Goal: Task Accomplishment & Management: Complete application form

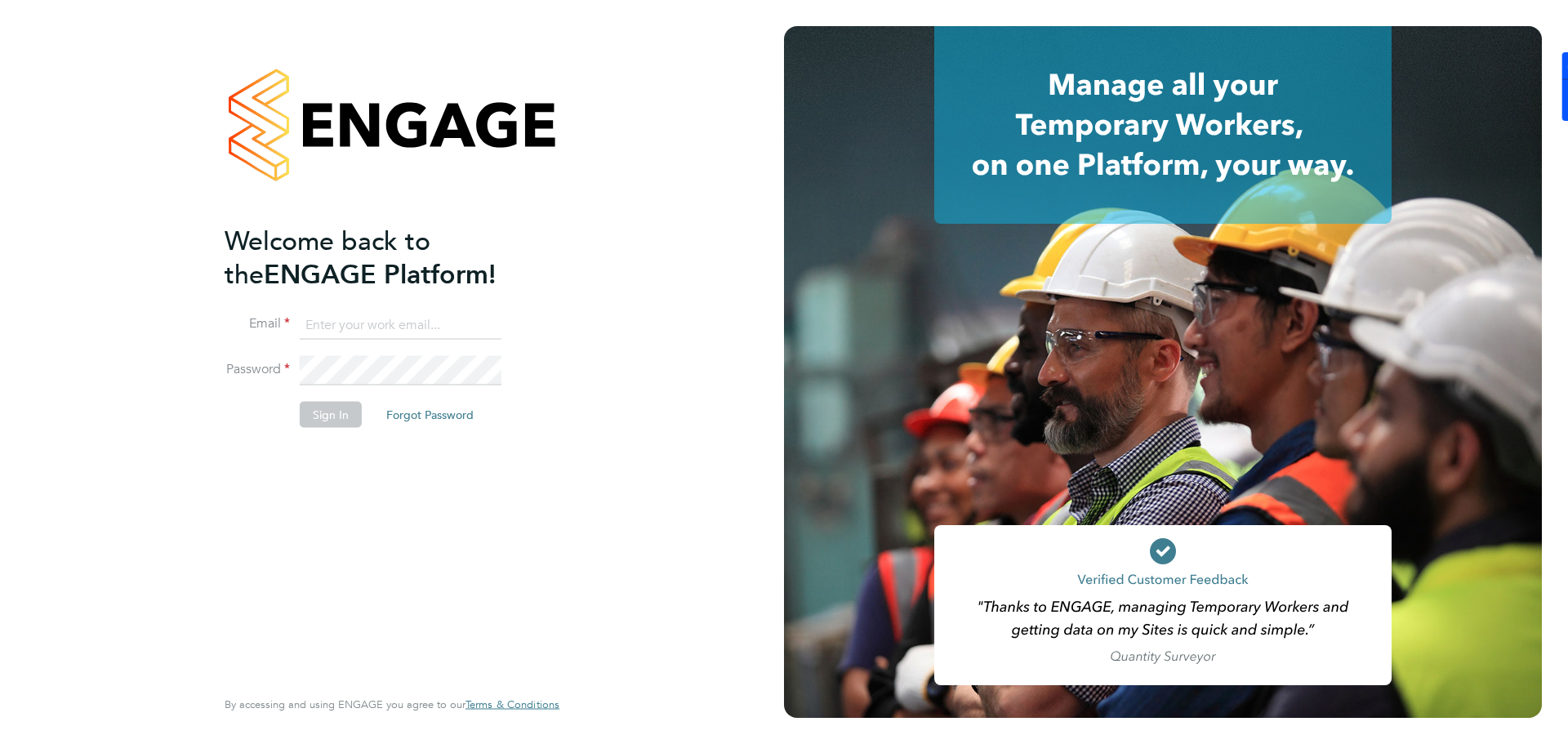
type input "daniel.hobbs@optionsresourcing.com"
click at [329, 408] on button "Sign In" at bounding box center [330, 415] width 62 height 27
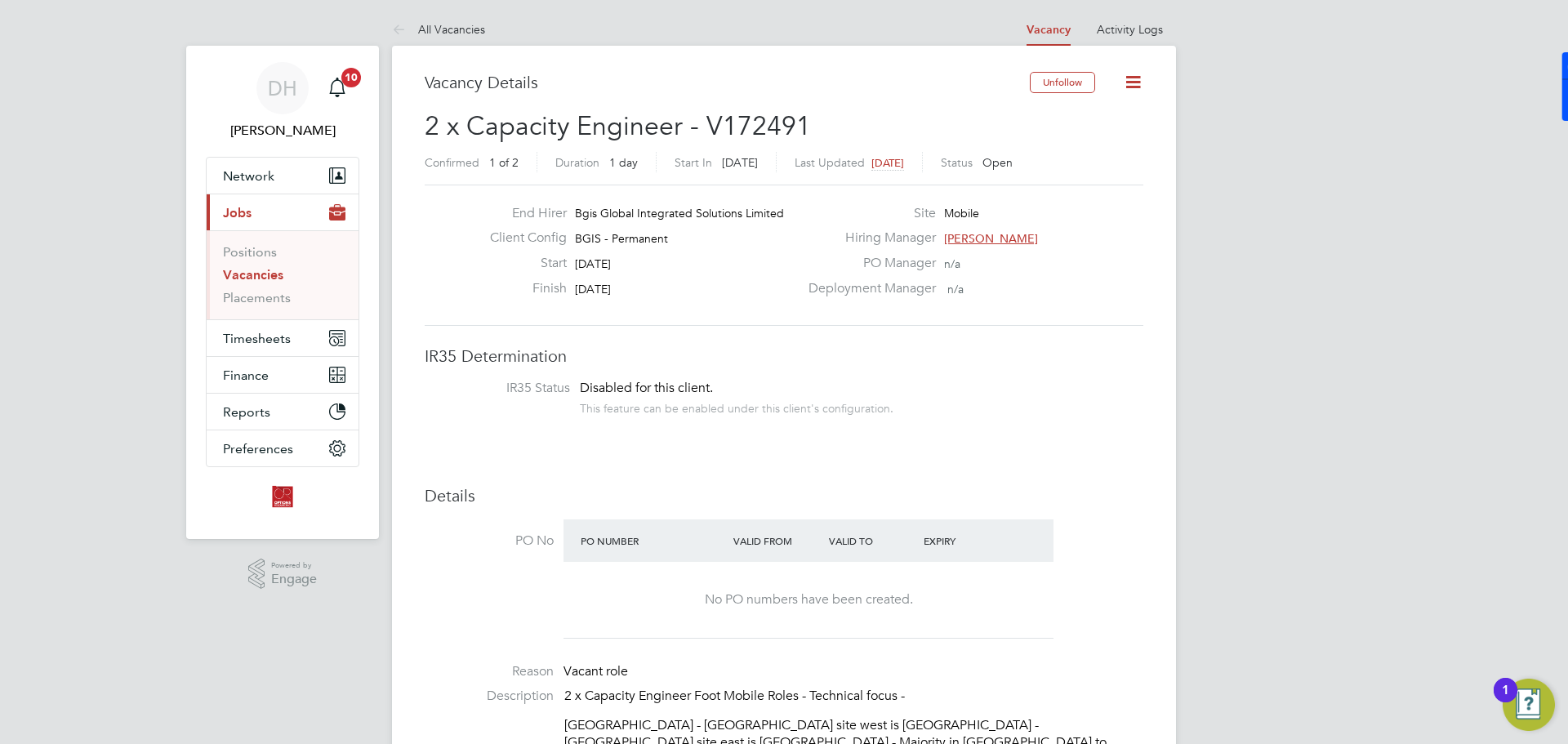
click at [273, 275] on link "Vacancies" at bounding box center [253, 274] width 61 height 15
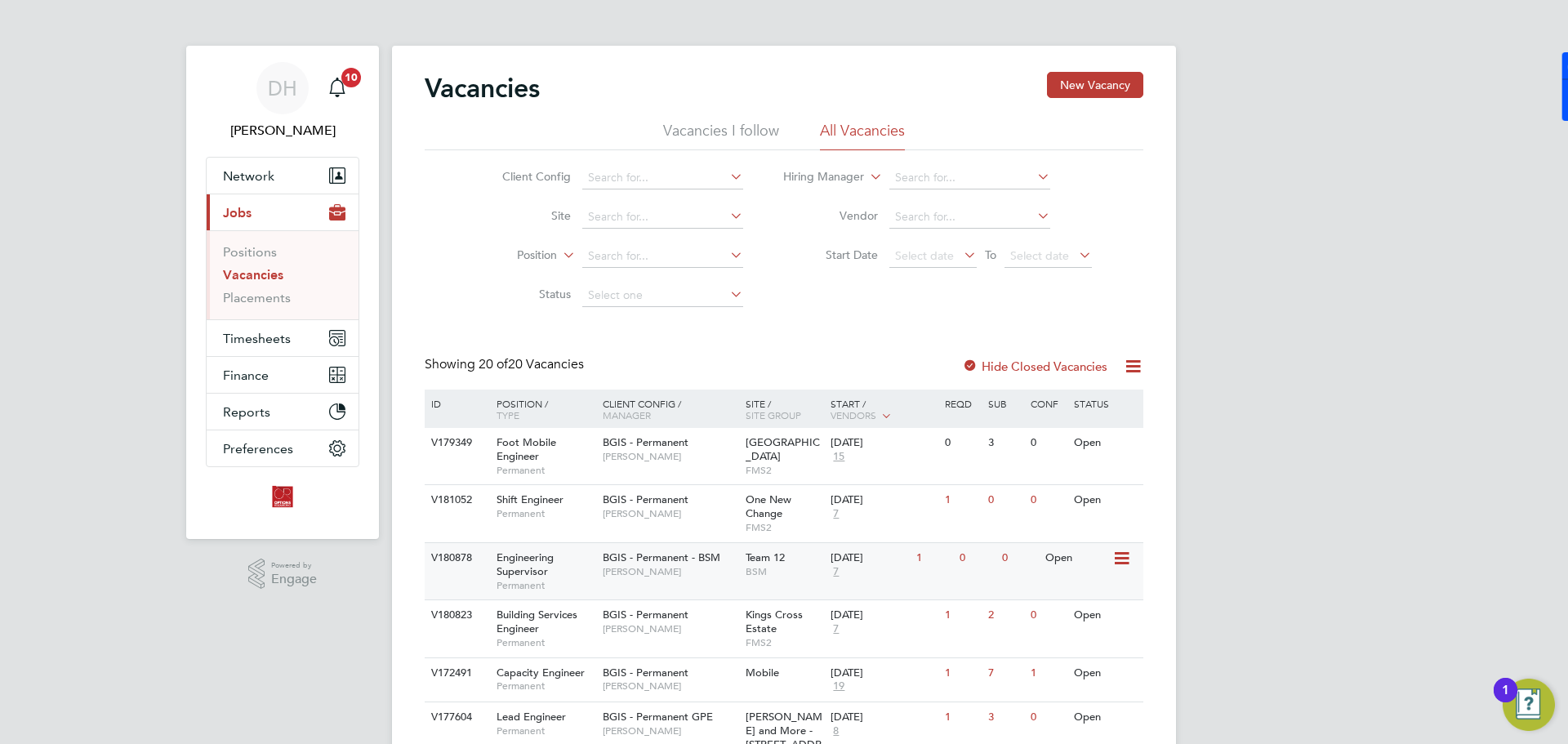
scroll to position [82, 0]
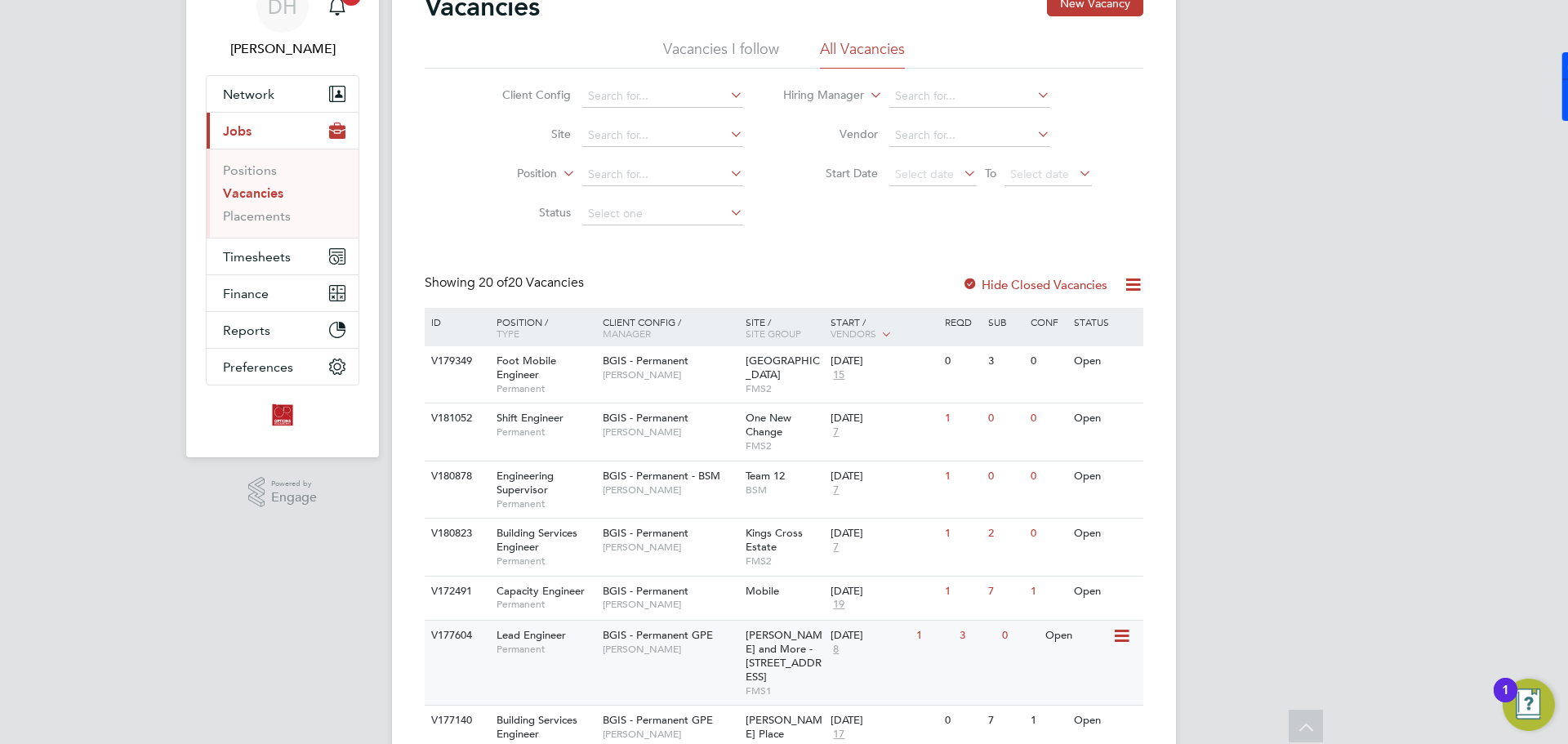
click at [719, 659] on div "BGIS - Permanent GPE [PERSON_NAME]" at bounding box center [670, 642] width 143 height 43
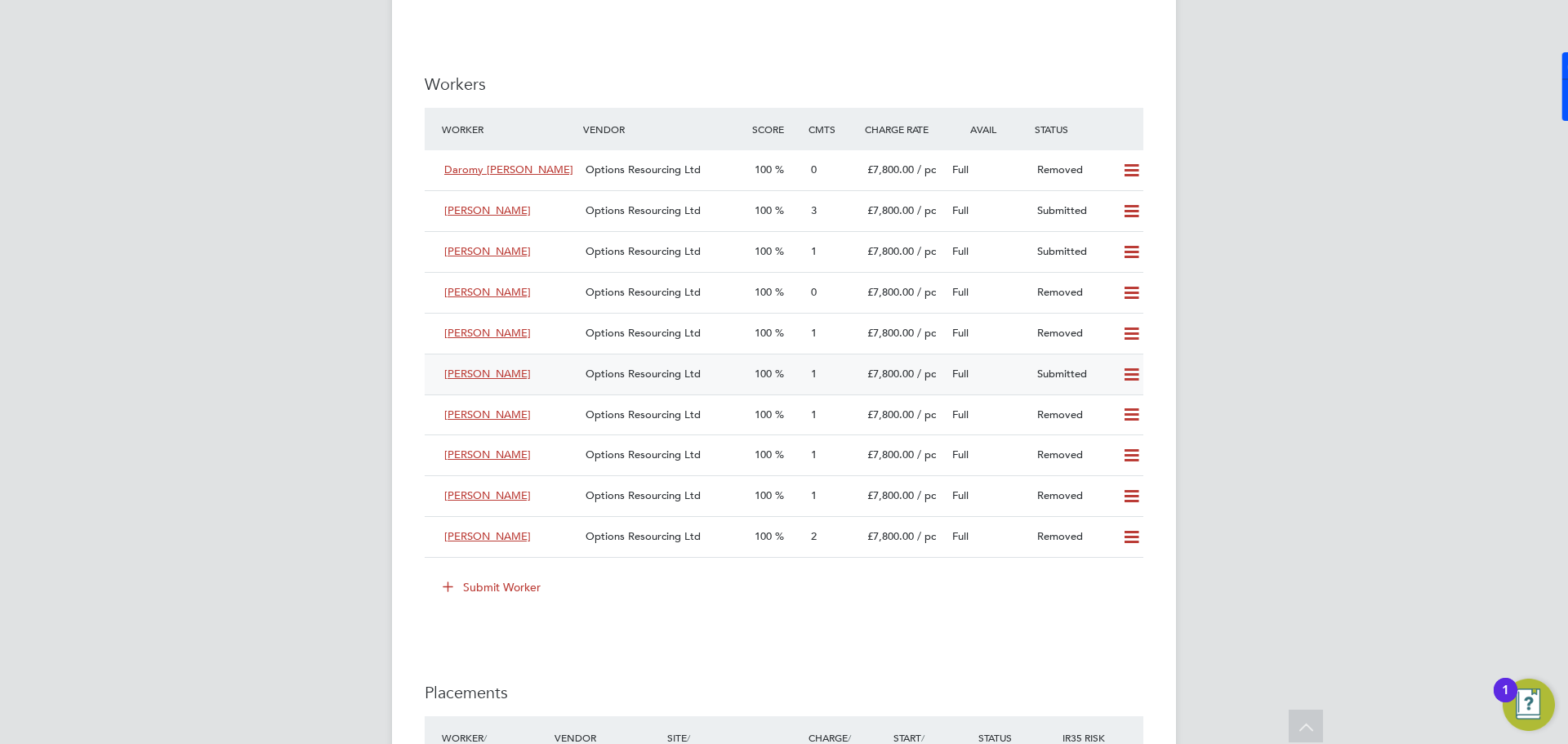
click at [833, 371] on div "1" at bounding box center [832, 374] width 56 height 27
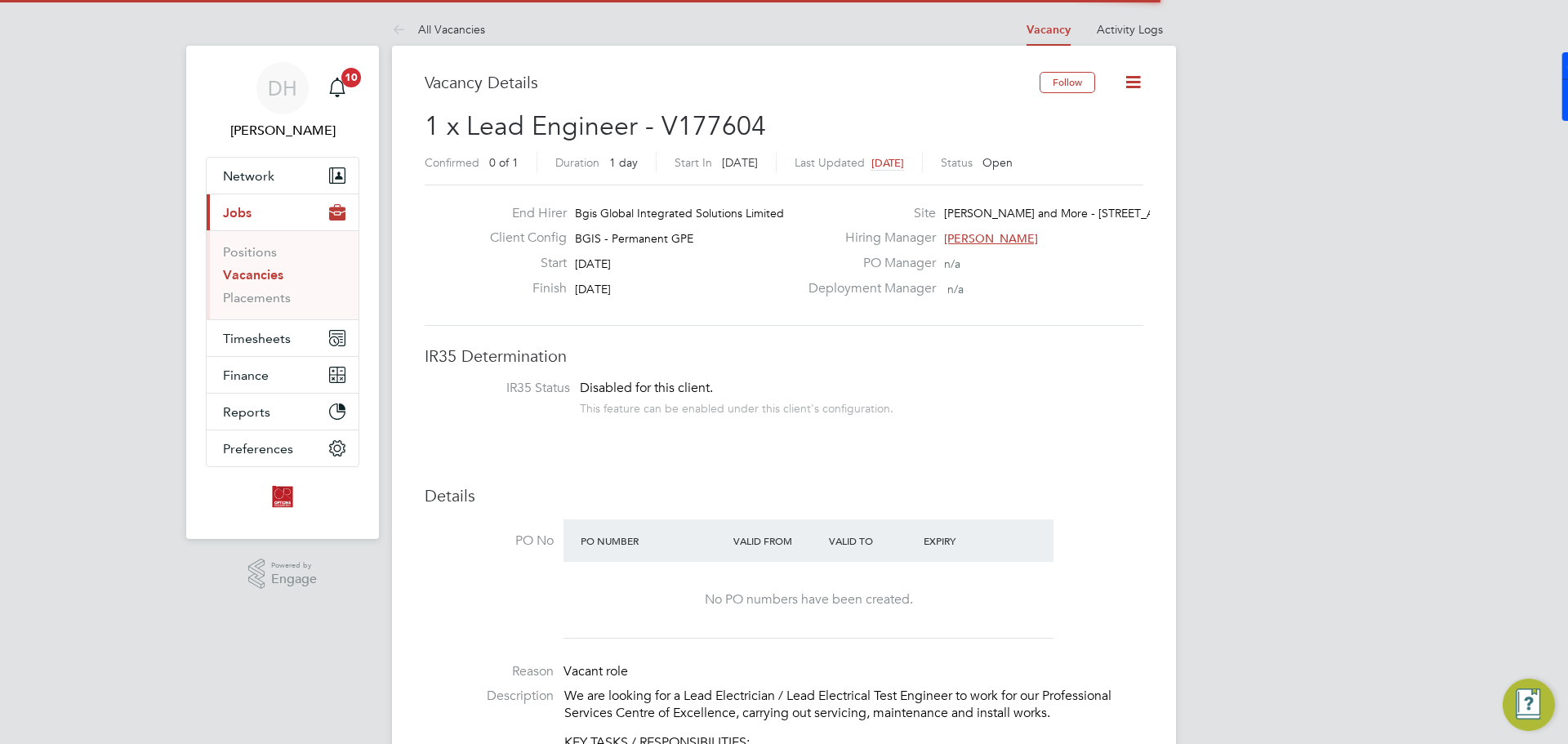
scroll to position [28, 142]
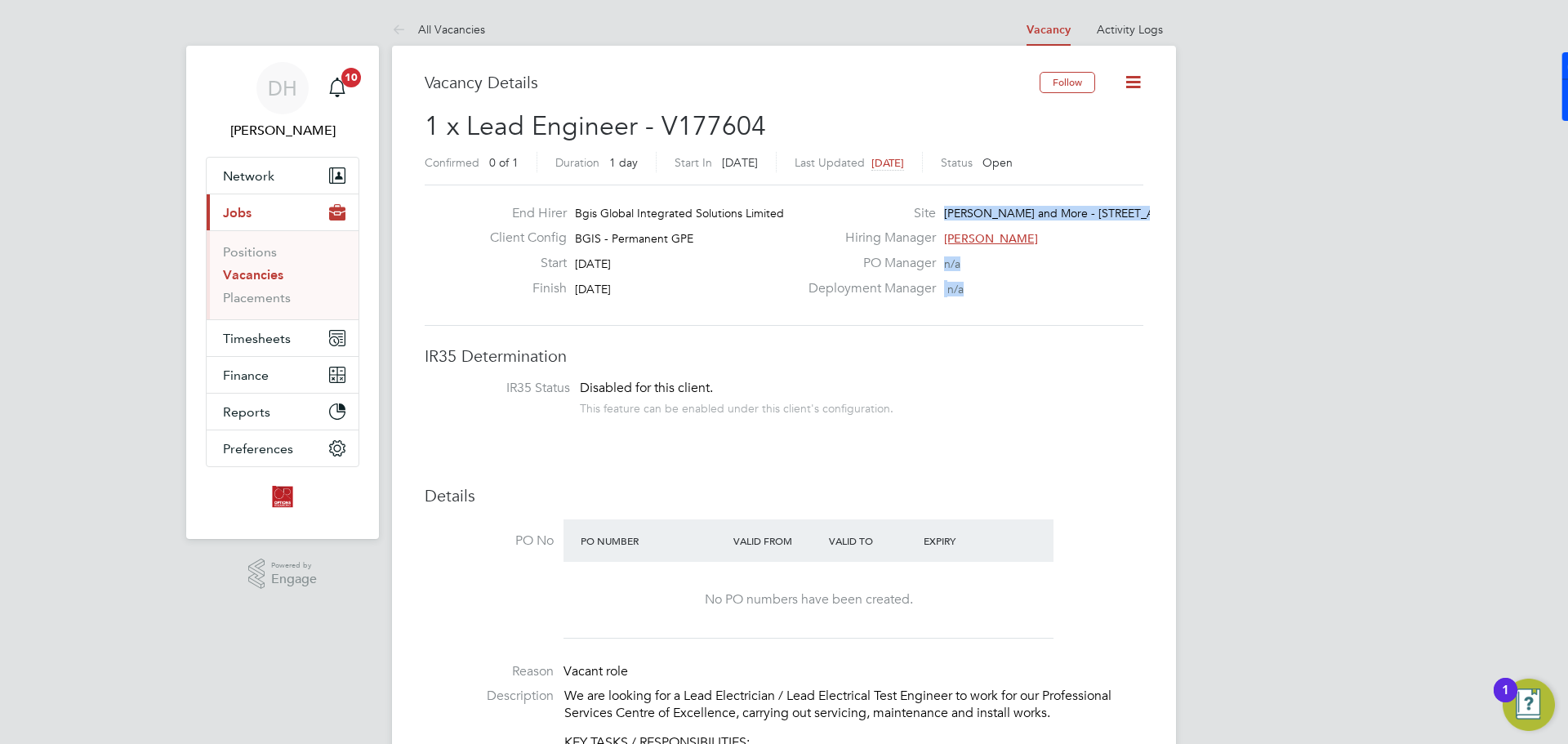
drag, startPoint x: 947, startPoint y: 212, endPoint x: 1155, endPoint y: 214, distance: 208.0
drag, startPoint x: 1108, startPoint y: 214, endPoint x: 1096, endPoint y: 217, distance: 12.4
click at [1106, 214] on span "Wells and More - 45 Mortimer Street…" at bounding box center [1078, 213] width 267 height 14
click at [983, 218] on span "Wells and More - 45 Mortimer Street…" at bounding box center [1078, 213] width 267 height 14
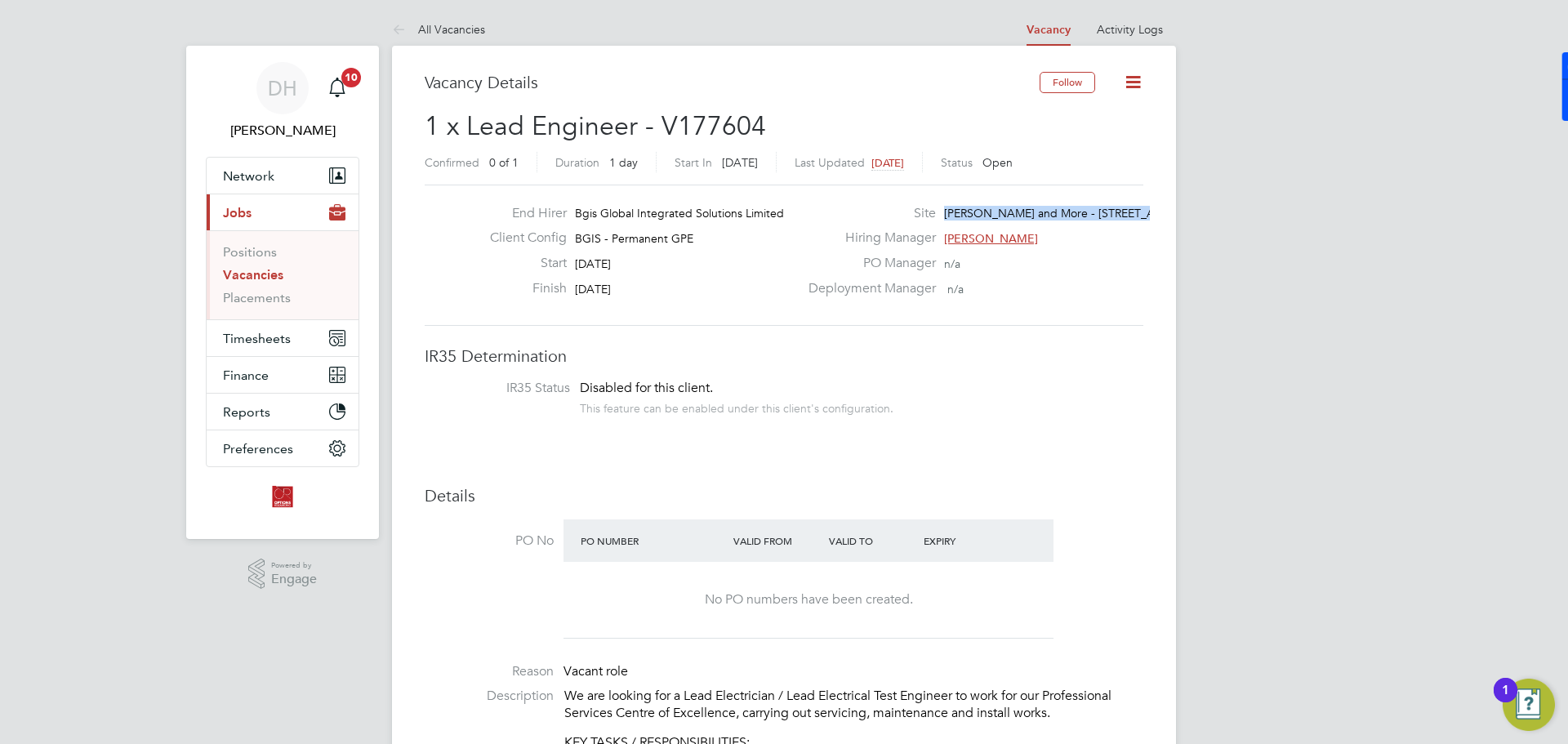
drag, startPoint x: 949, startPoint y: 212, endPoint x: 1135, endPoint y: 215, distance: 186.0
click at [1135, 215] on span "Wells and More - 45 Mortimer Street…" at bounding box center [1078, 213] width 267 height 14
copy span "Wells and More - 45 Mortimer Street"
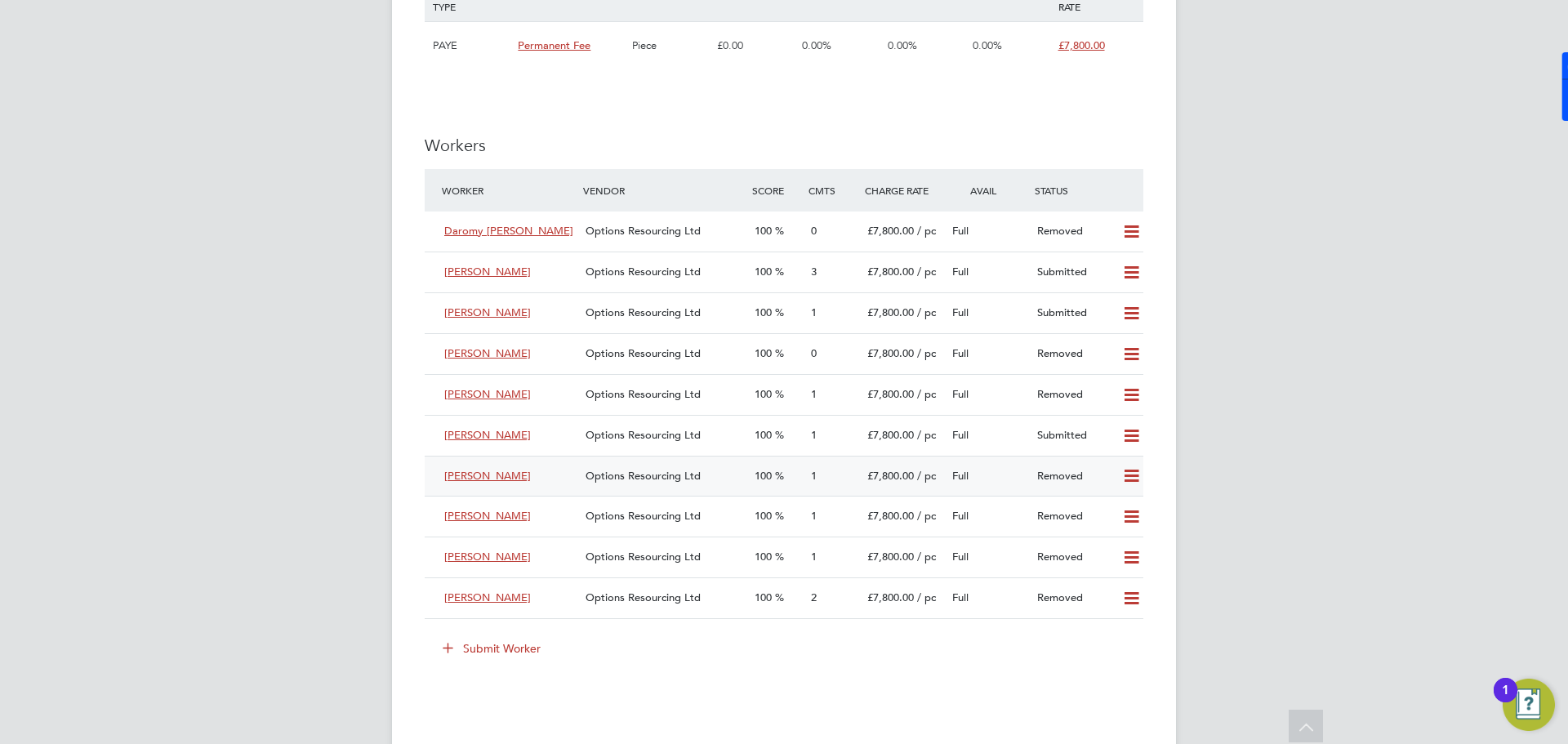
scroll to position [2226, 0]
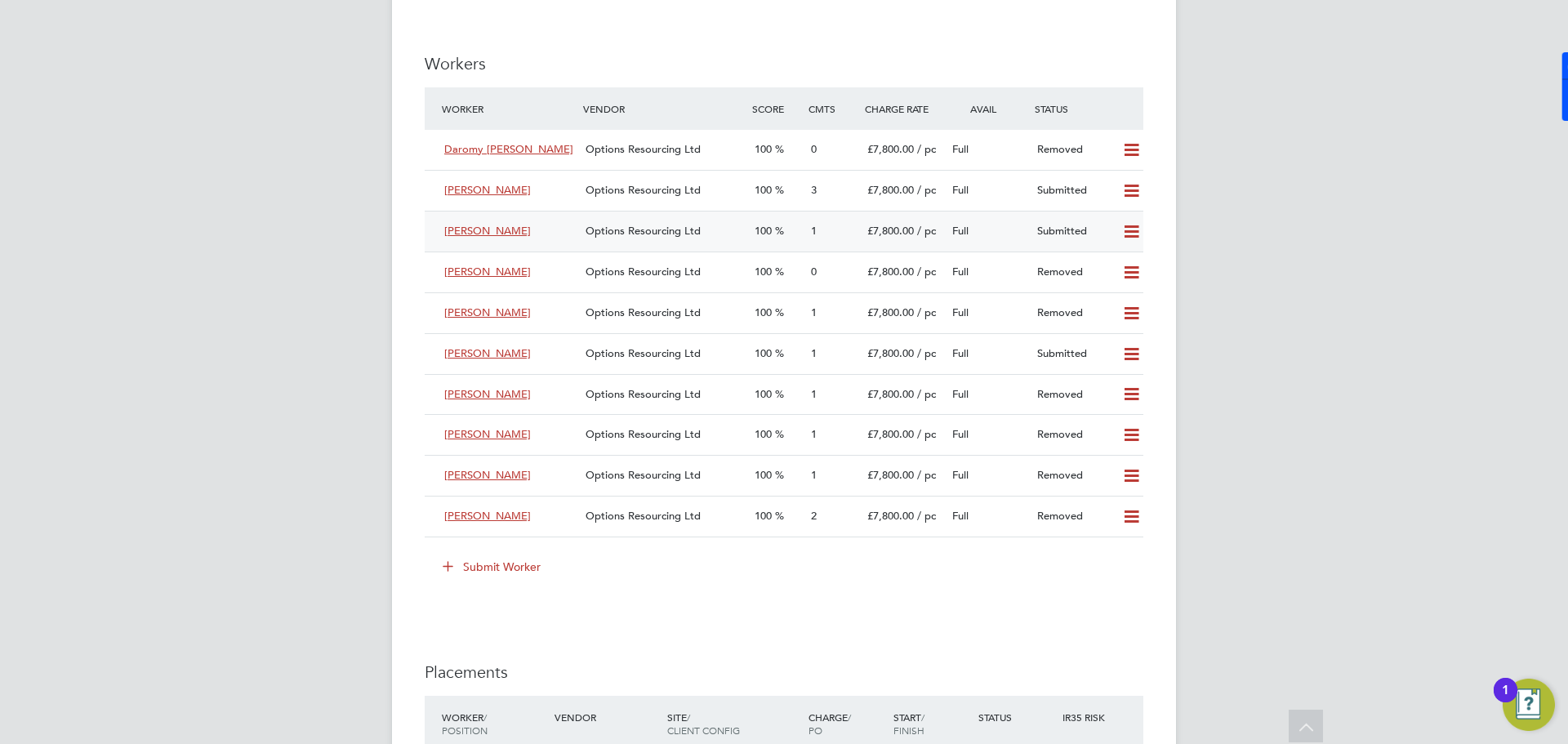
click at [636, 241] on div "Options Resourcing Ltd" at bounding box center [663, 232] width 169 height 27
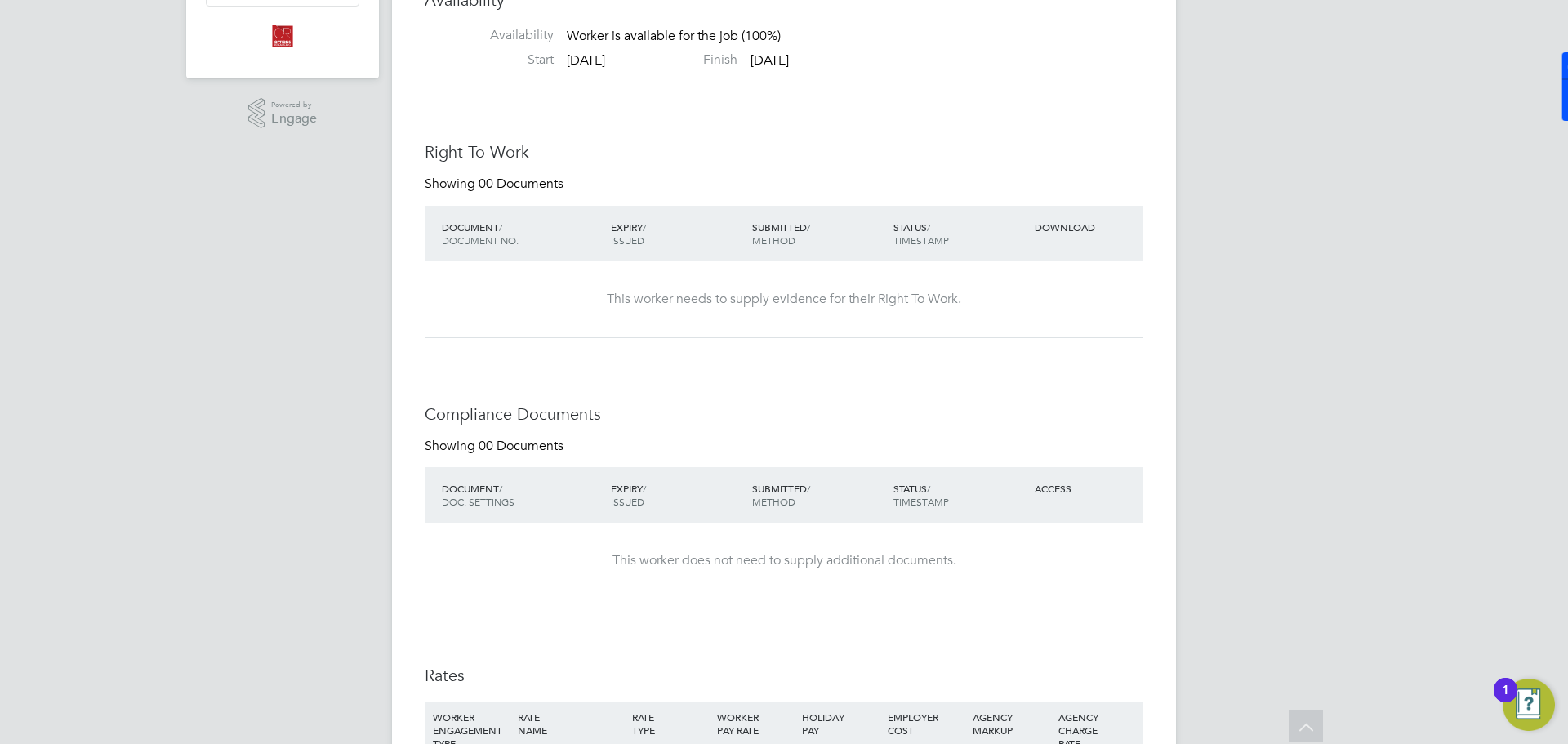
scroll to position [134, 0]
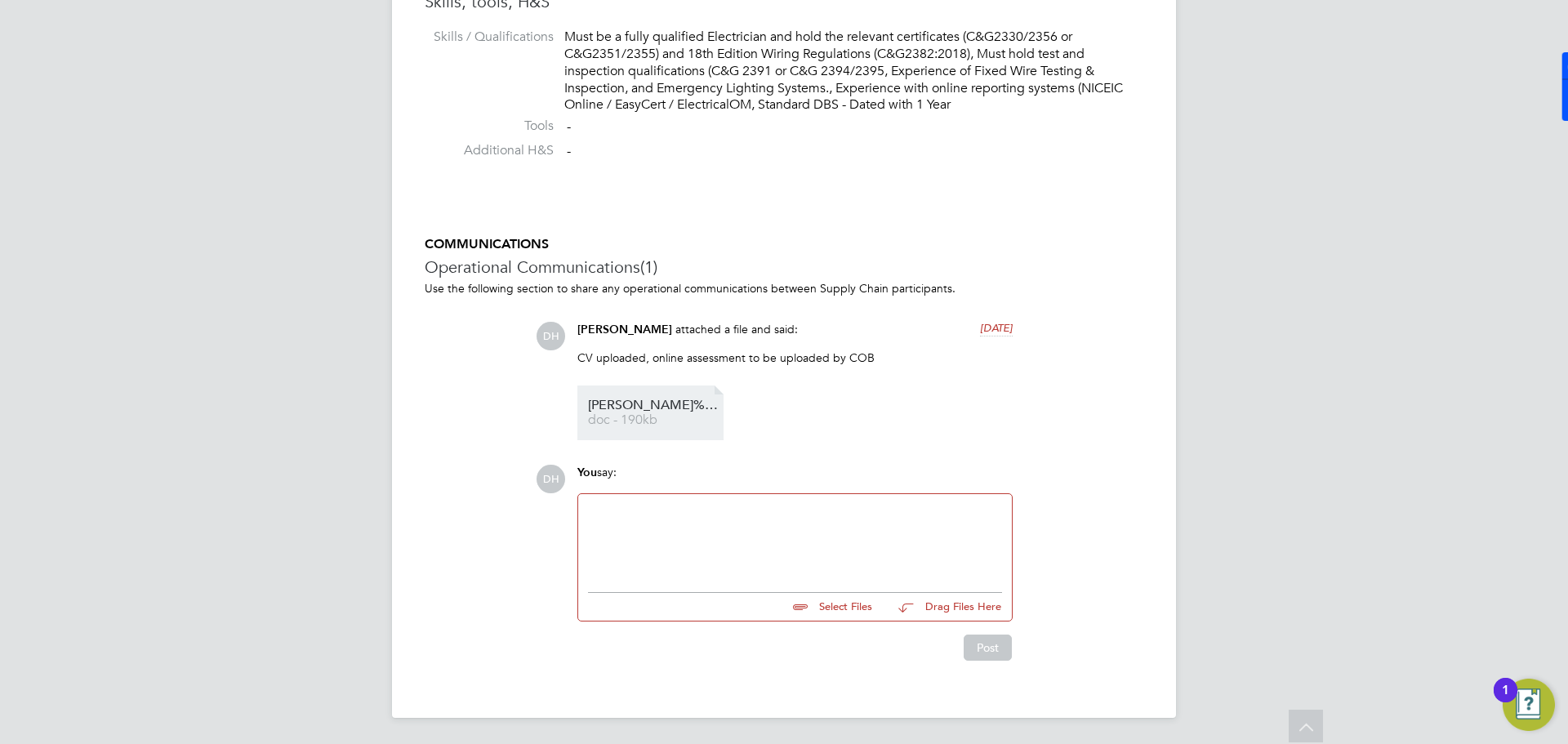
click at [632, 400] on span "Huberney%20Diaz%20-%20Options%20CV" at bounding box center [654, 405] width 131 height 12
click at [822, 610] on input "file" at bounding box center [879, 604] width 245 height 23
type input "C:\fakepath\Huberney Diaz - BGIS Score.png"
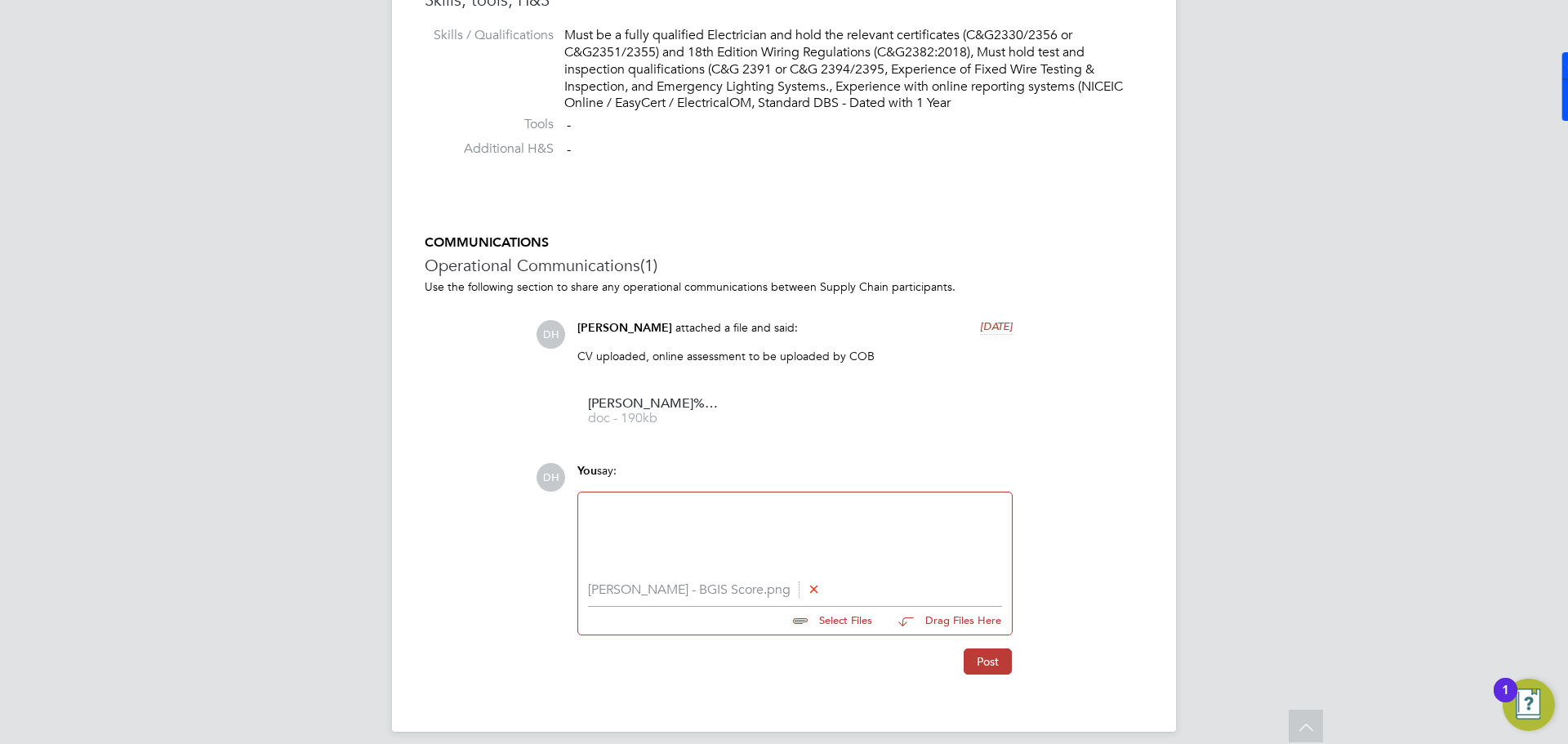
click at [808, 566] on div at bounding box center [795, 537] width 414 height 70
click at [979, 666] on button "Post" at bounding box center [987, 662] width 48 height 27
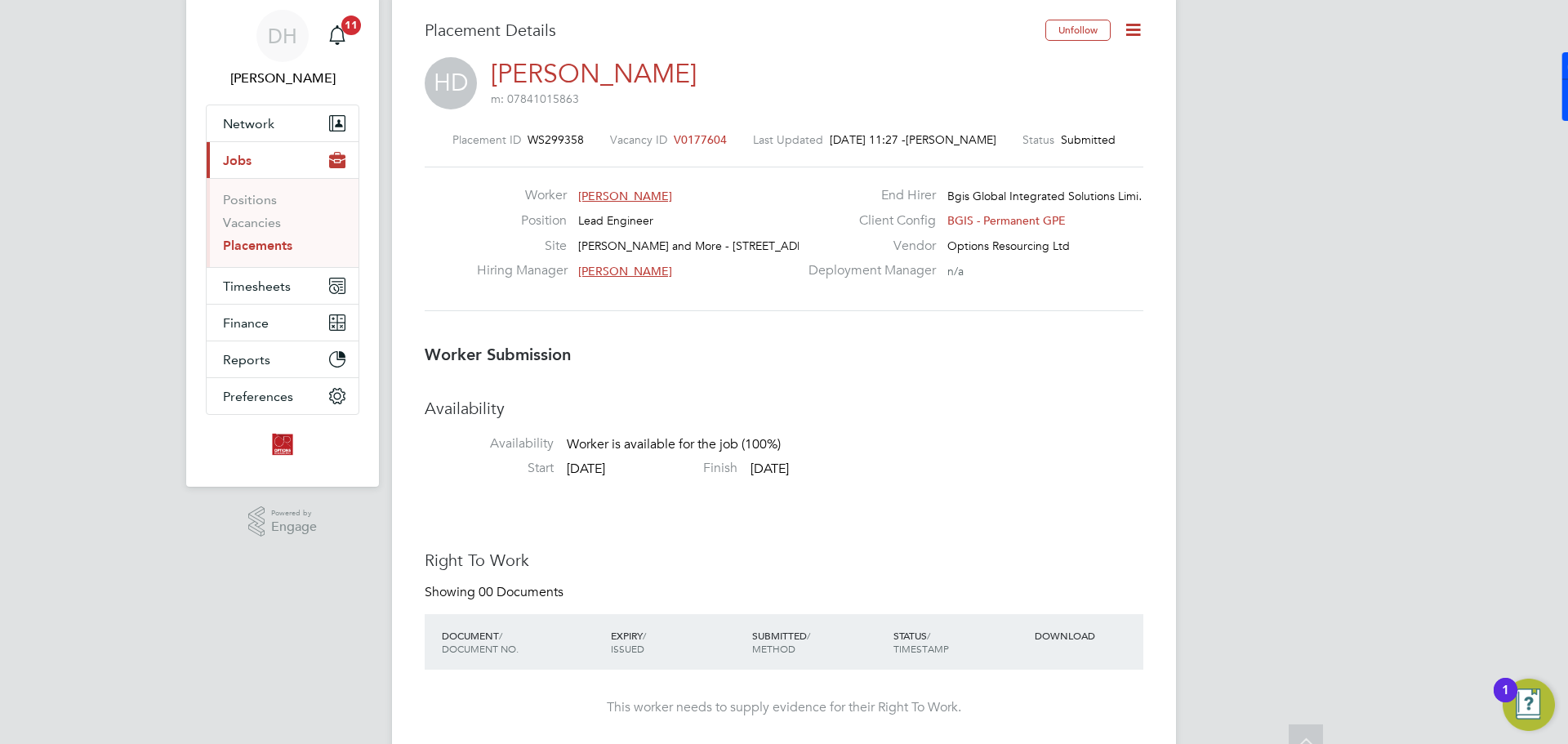
scroll to position [0, 0]
